Goal: Task Accomplishment & Management: Use online tool/utility

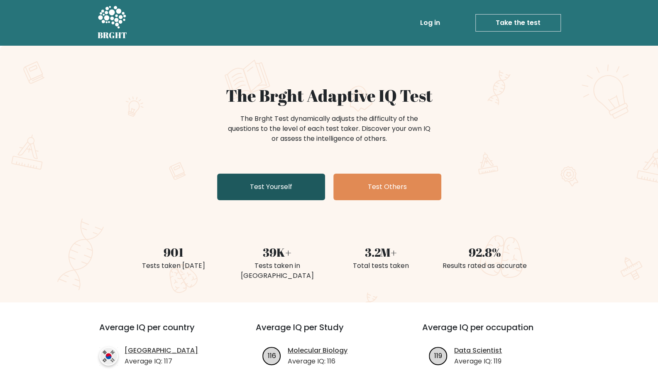
click at [272, 190] on link "Test Yourself" at bounding box center [271, 187] width 108 height 27
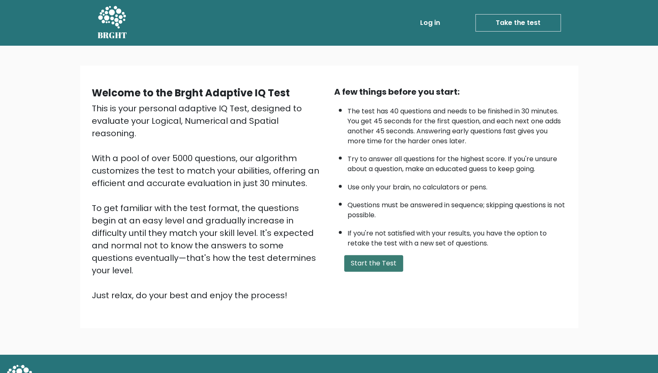
click at [358, 260] on button "Start the Test" at bounding box center [373, 263] width 59 height 17
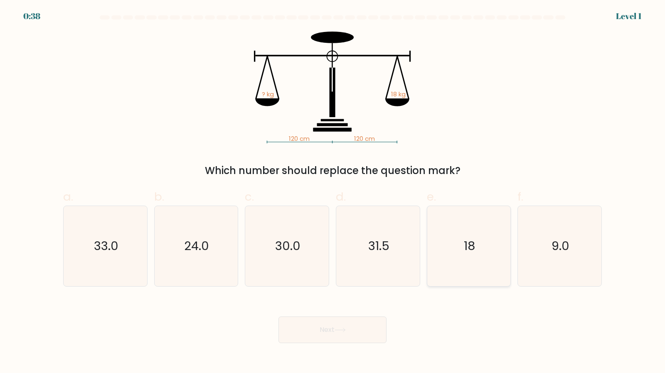
click at [438, 245] on icon "18" at bounding box center [468, 246] width 80 height 80
click at [333, 192] on input "e. 18" at bounding box center [332, 188] width 0 height 5
radio input "true"
click at [355, 329] on button "Next" at bounding box center [332, 329] width 108 height 27
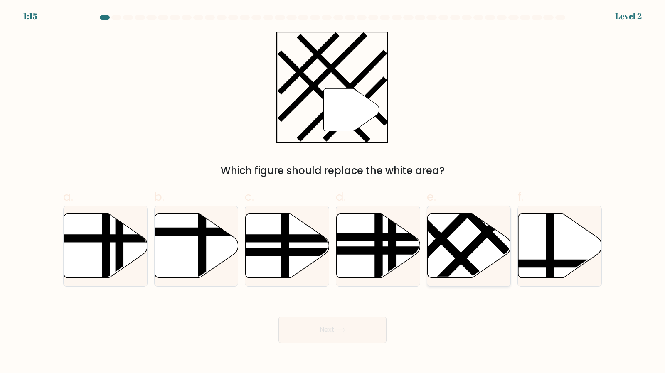
click at [461, 234] on icon at bounding box center [468, 246] width 83 height 64
click at [333, 192] on input "e." at bounding box center [332, 188] width 0 height 5
radio input "true"
click at [335, 335] on button "Next" at bounding box center [332, 329] width 108 height 27
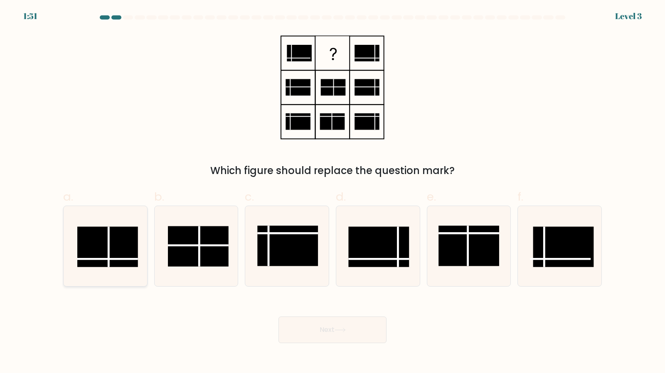
click at [124, 245] on rect at bounding box center [107, 246] width 61 height 40
click at [332, 192] on input "a." at bounding box center [332, 188] width 0 height 5
radio input "true"
click at [359, 334] on button "Next" at bounding box center [332, 329] width 108 height 27
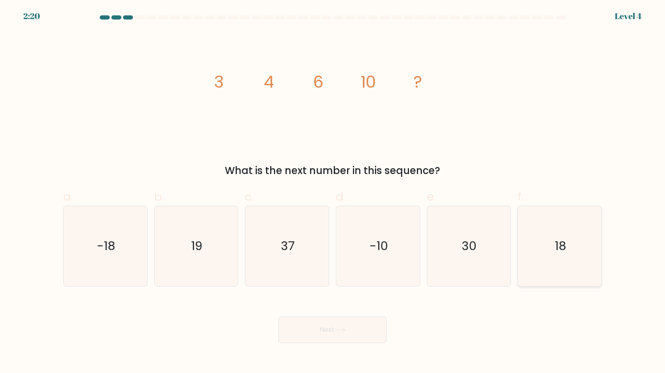
click at [556, 250] on text "18" at bounding box center [559, 246] width 11 height 17
click at [333, 192] on input "f. 18" at bounding box center [332, 188] width 0 height 5
radio input "true"
click at [362, 331] on button "Next" at bounding box center [332, 329] width 108 height 27
